Goal: Contribute content: Add original content to the website for others to see

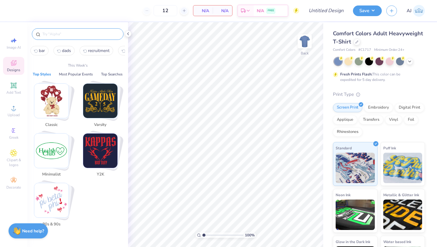
click at [86, 35] on input "text" at bounding box center [81, 34] width 78 height 6
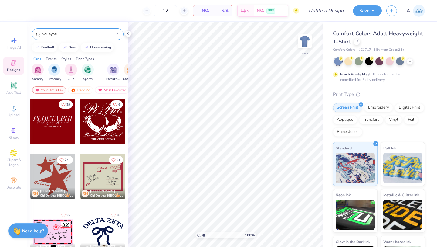
type input "volleyball"
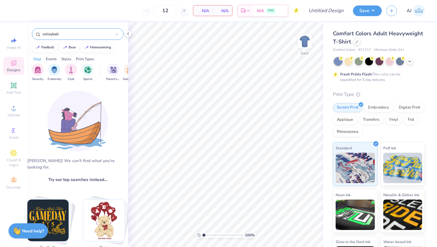
drag, startPoint x: 64, startPoint y: 33, endPoint x: 0, endPoint y: 33, distance: 64.4
click at [0, 33] on div "12 N/A Per Item N/A Total Est. Delivery N/A FREE Design Title Save AJ Image AI …" at bounding box center [218, 123] width 437 height 247
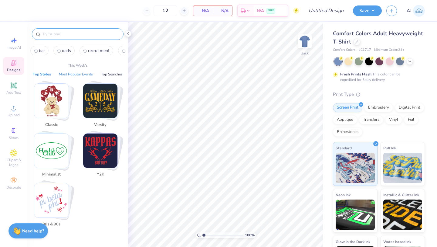
click at [74, 73] on button "Most Popular Events" at bounding box center [76, 74] width 38 height 6
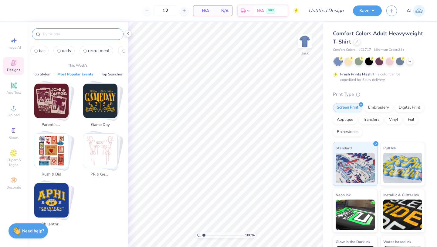
click at [15, 71] on span "Designs" at bounding box center [13, 69] width 13 height 5
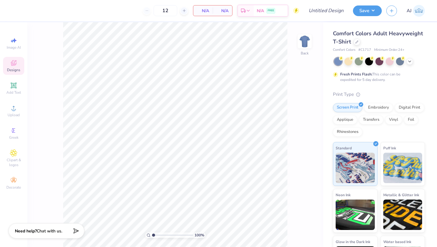
click at [18, 60] on div "Designs" at bounding box center [13, 66] width 21 height 18
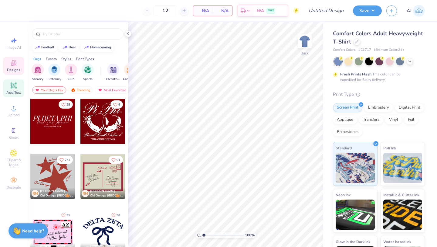
click at [19, 80] on div "Add Text" at bounding box center [13, 88] width 21 height 18
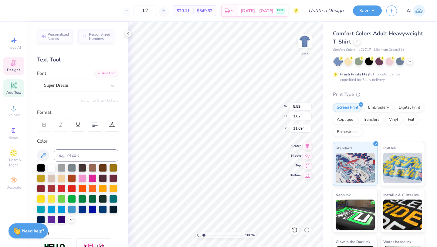
click at [14, 63] on icon at bounding box center [13, 62] width 7 height 7
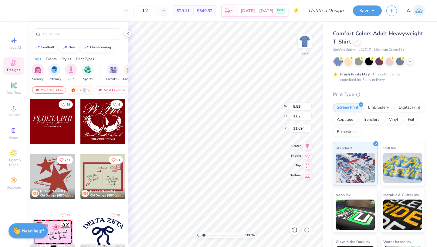
click at [84, 90] on div "Trending" at bounding box center [80, 89] width 25 height 7
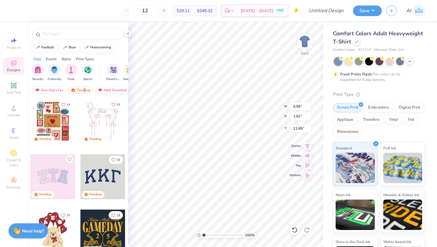
scroll to position [0, 35]
click at [50, 32] on input "text" at bounding box center [81, 34] width 78 height 6
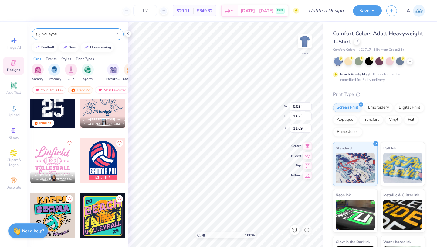
scroll to position [8, 0]
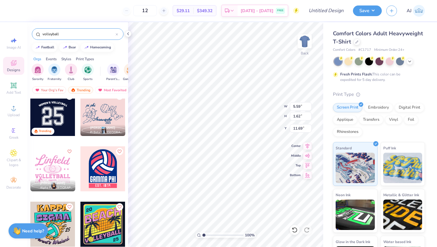
type input "volleyball"
click at [58, 169] on div at bounding box center [52, 168] width 45 height 45
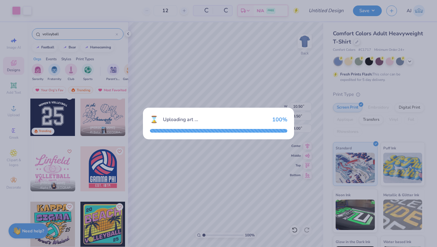
type input "10.50"
type input "8.50"
type input "3.00"
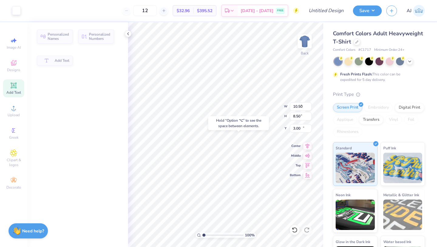
type input "5.59"
type input "1.62"
type input "11.69"
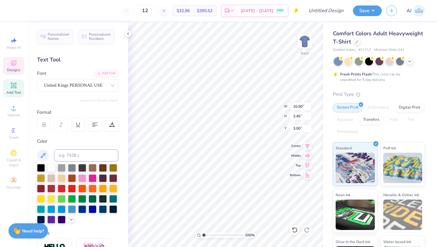
scroll to position [0, 0]
type textarea "Pi Phi"
type textarea "L I T E R A C Y"
type textarea "V"
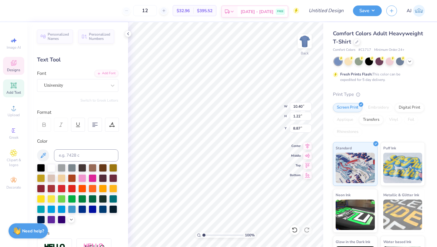
scroll to position [0, 2]
type textarea "A R R O W S P I K E"
type input "12.55"
type input "1.03"
type input "9.25"
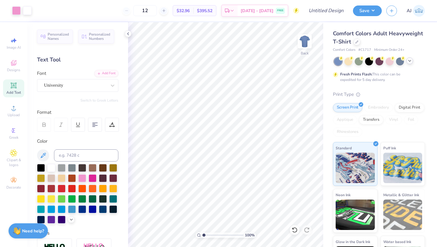
click at [408, 62] on icon at bounding box center [410, 60] width 5 height 5
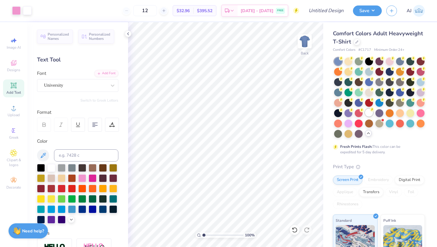
click at [373, 113] on div at bounding box center [369, 112] width 8 height 8
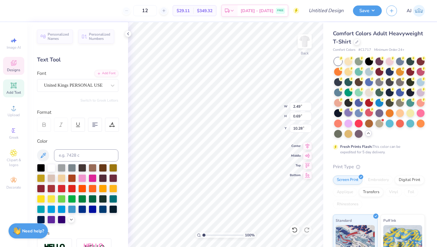
scroll to position [0, 1]
type textarea "supporting"
type input "1.77"
click at [207, 236] on input "range" at bounding box center [223, 234] width 41 height 5
type input "3.21"
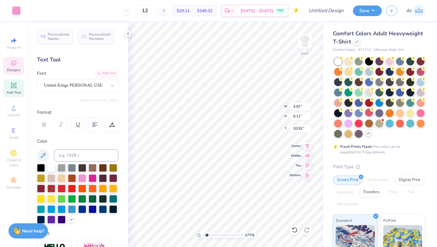
type input "0.09"
type input "3.57"
type input "0.11"
type input "3.35"
type input "0.10"
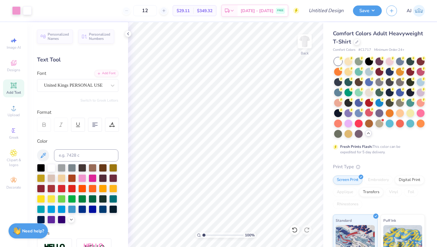
drag, startPoint x: 207, startPoint y: 234, endPoint x: 198, endPoint y: 234, distance: 9.4
type input "1"
click at [203, 234] on input "range" at bounding box center [223, 234] width 41 height 5
click at [89, 169] on div at bounding box center [93, 167] width 8 height 8
click at [16, 135] on span "Greek" at bounding box center [13, 137] width 9 height 5
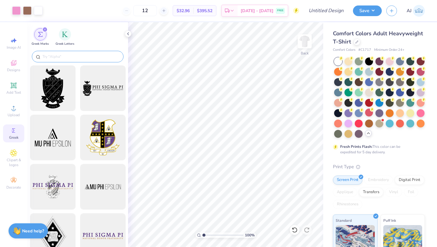
click at [73, 57] on input "text" at bounding box center [81, 56] width 78 height 6
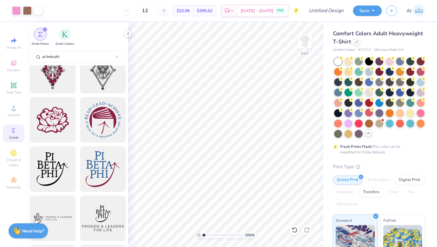
scroll to position [0, 0]
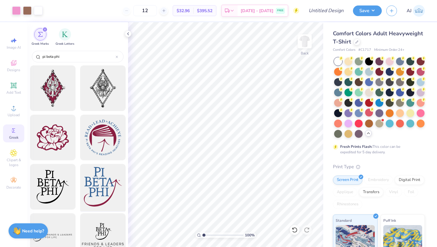
type input "pi beta phi"
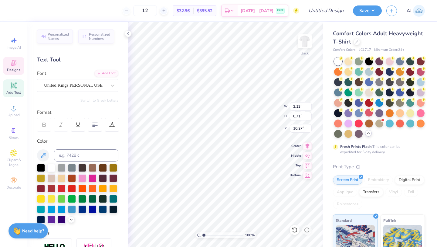
type input "12.55"
type input "1.03"
type input "9.15"
click at [78, 177] on div at bounding box center [82, 177] width 8 height 8
click at [83, 176] on div at bounding box center [82, 177] width 8 height 8
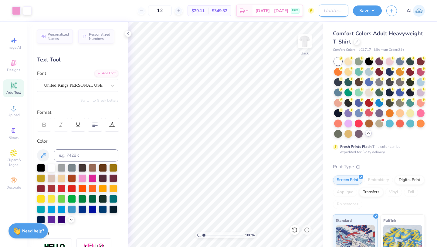
click at [333, 10] on input "Design Title" at bounding box center [334, 11] width 30 height 12
type input "approwspike"
click at [357, 12] on button "Save" at bounding box center [367, 10] width 29 height 11
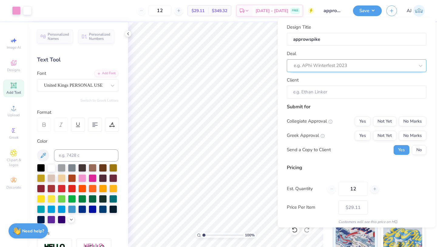
click at [332, 65] on div at bounding box center [354, 65] width 121 height 8
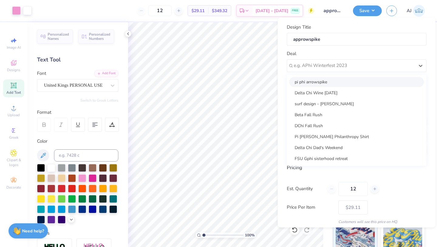
click at [325, 80] on div "pi phi arrowspike" at bounding box center [356, 82] width 135 height 10
type input "[PERSON_NAME]"
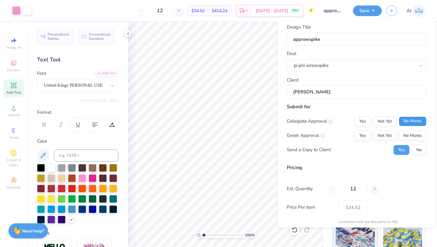
click at [413, 123] on button "No Marks" at bounding box center [413, 121] width 28 height 10
click at [364, 133] on button "Yes" at bounding box center [363, 135] width 16 height 10
type input "$34.52"
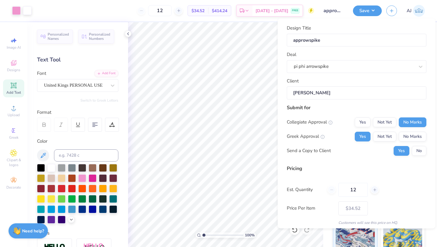
scroll to position [14, 0]
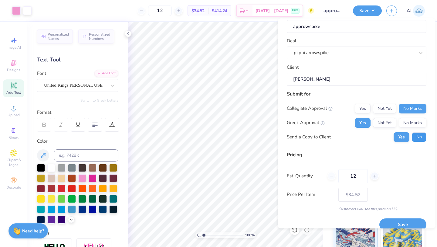
click at [416, 136] on button "No" at bounding box center [419, 137] width 15 height 10
click at [356, 175] on input "12" at bounding box center [353, 176] width 29 height 14
type input "1"
type input "20"
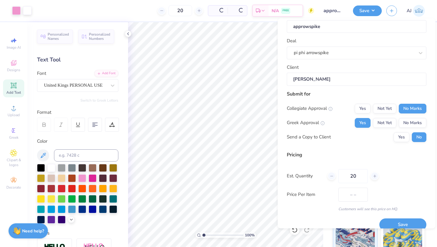
type input "$29.77"
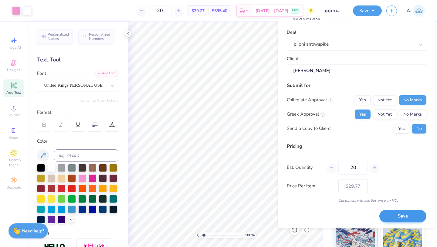
type input "20"
click at [397, 216] on button "Save" at bounding box center [403, 216] width 47 height 12
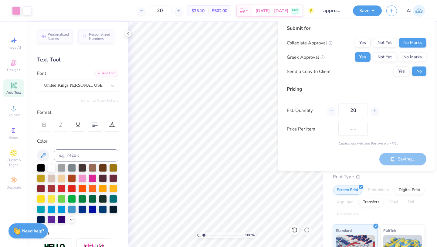
type input "$29.77"
